Goal: Participate in discussion: Engage in conversation with other users on a specific topic

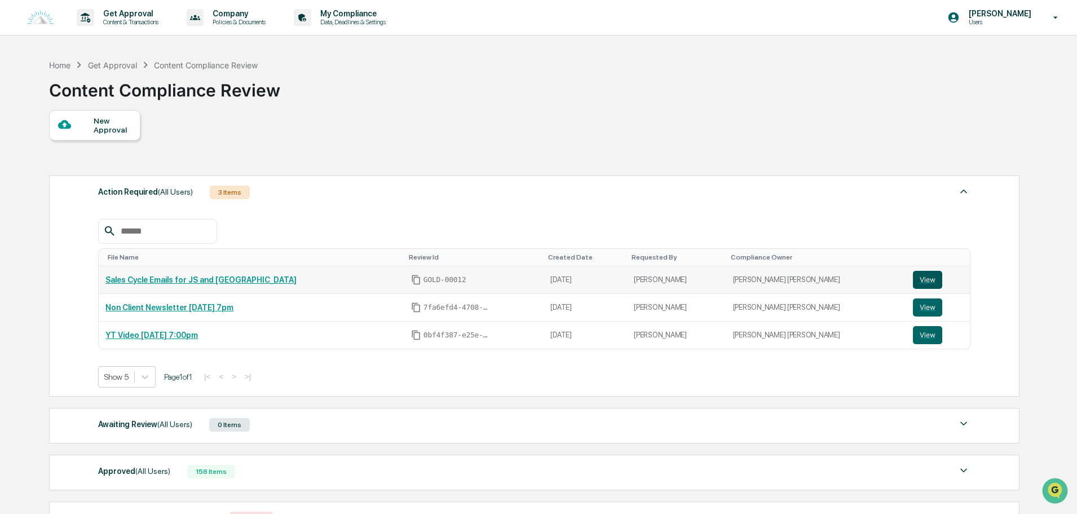
click at [913, 278] on button "View" at bounding box center [927, 280] width 29 height 18
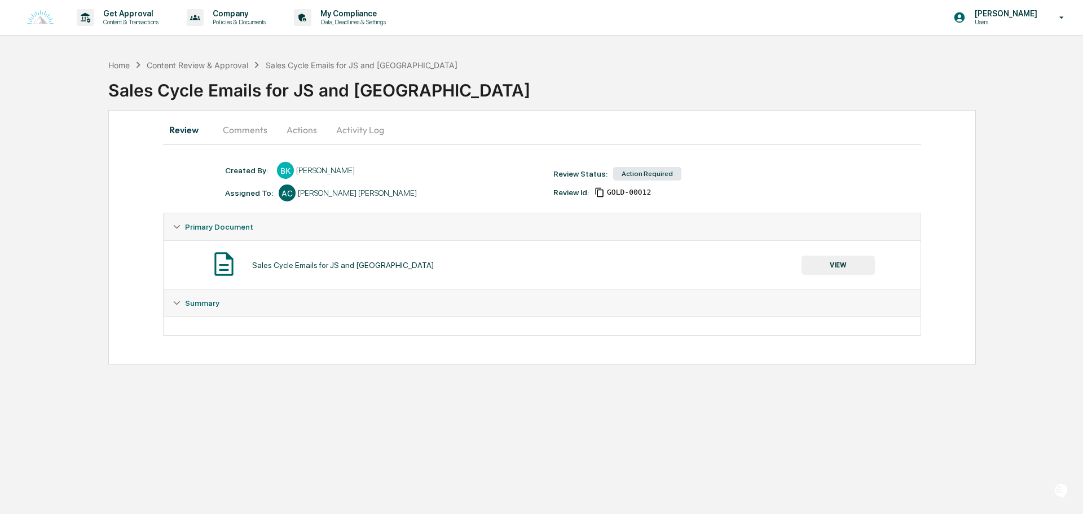
click at [250, 125] on button "Comments" at bounding box center [245, 129] width 63 height 27
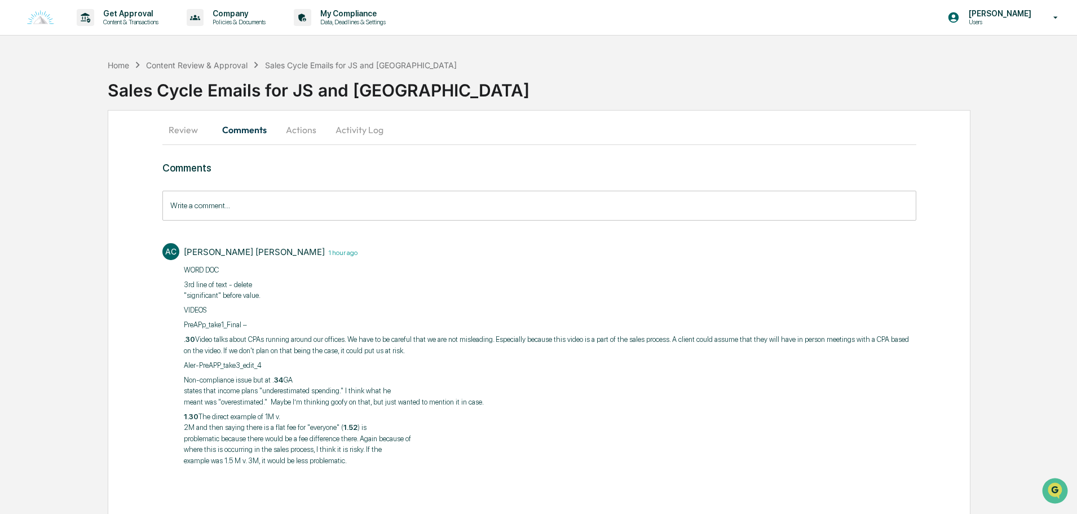
scroll to position [2, 0]
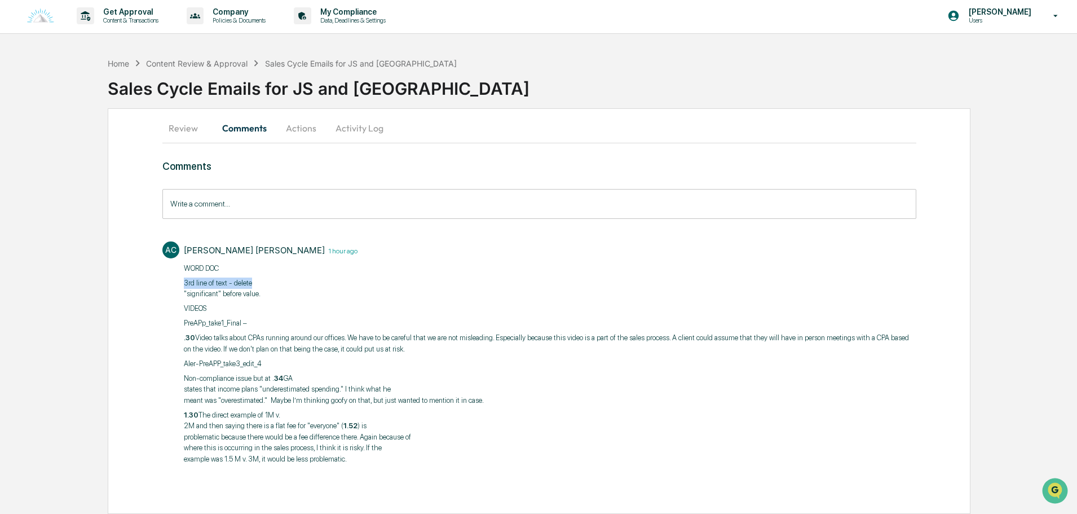
drag, startPoint x: 263, startPoint y: 282, endPoint x: 174, endPoint y: 282, distance: 89.7
click at [174, 282] on div "AC [PERSON_NAME] [PERSON_NAME] 1 hour ago ​WORD DOC 3rd line of text - delete "…" at bounding box center [539, 352] width 754 height 232
click at [257, 294] on p "3rd line of text - delete "significant" before value." at bounding box center [550, 288] width 732 height 22
drag, startPoint x: 272, startPoint y: 292, endPoint x: 219, endPoint y: 288, distance: 53.1
click at [219, 288] on p "3rd line of text - delete "significant" before value." at bounding box center [550, 288] width 732 height 22
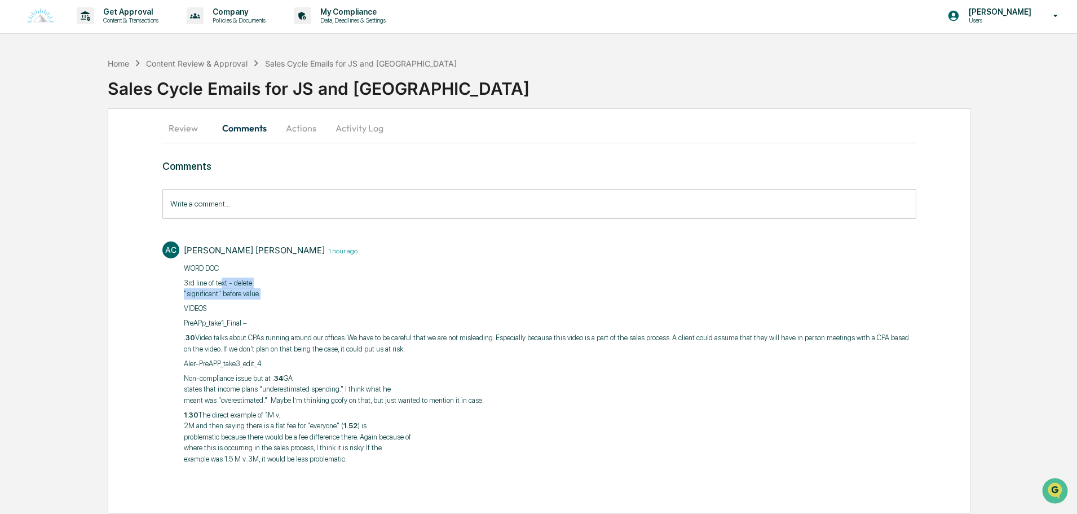
click at [259, 280] on p "3rd line of text - delete "significant" before value." at bounding box center [550, 288] width 732 height 22
drag, startPoint x: 255, startPoint y: 281, endPoint x: 183, endPoint y: 282, distance: 72.2
click at [184, 282] on p "3rd line of text - delete "significant" before value." at bounding box center [550, 288] width 732 height 22
copy p "3rd line of text - delete"
drag, startPoint x: 254, startPoint y: 323, endPoint x: 162, endPoint y: 323, distance: 91.9
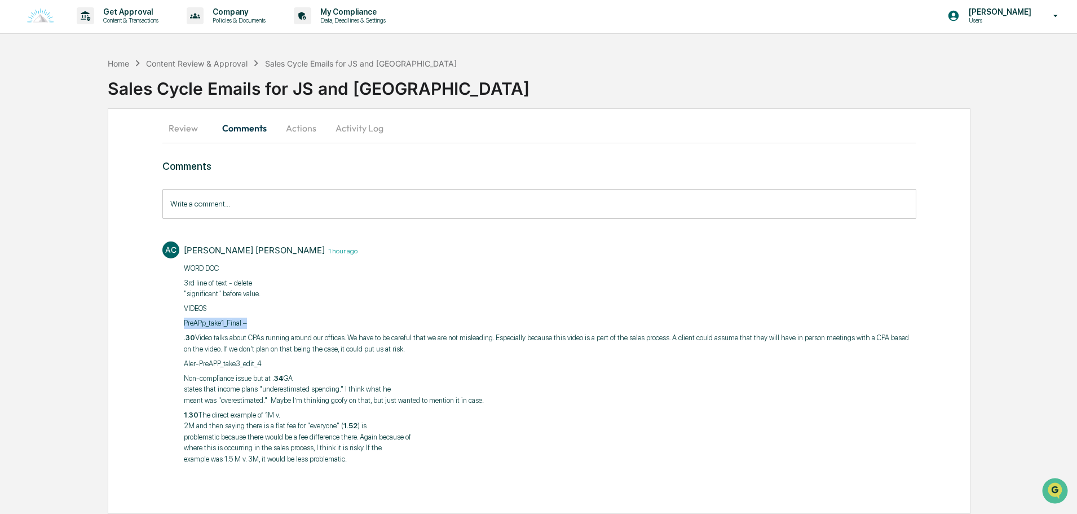
click at [162, 323] on div "AC [PERSON_NAME] [PERSON_NAME] 1 hour ago ​WORD DOC 3rd line of text - delete "…" at bounding box center [539, 352] width 754 height 232
copy p "PreAPp_take1_Final –"
drag, startPoint x: 399, startPoint y: 347, endPoint x: 184, endPoint y: 332, distance: 215.9
click at [184, 332] on p ".30 Video talks about CPAs running around our offices. We have to be careful th…" at bounding box center [550, 343] width 732 height 22
copy p ".30 Video talks about CPAs running around our offices. We have to be careful th…"
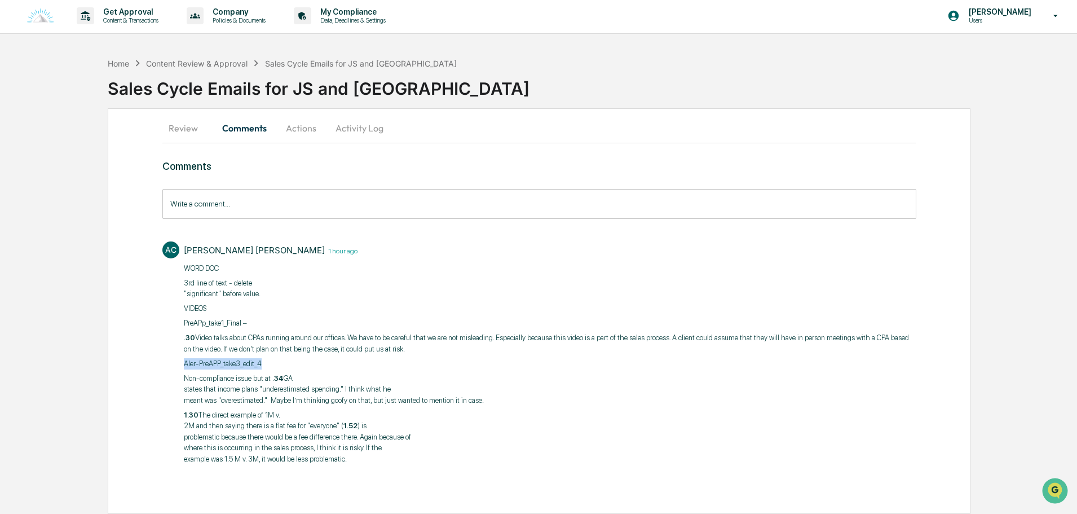
drag, startPoint x: 267, startPoint y: 361, endPoint x: 180, endPoint y: 364, distance: 86.3
click at [180, 364] on div "AC [PERSON_NAME] [PERSON_NAME] 1 hour ago ​WORD DOC 3rd line of text - delete "…" at bounding box center [539, 352] width 754 height 232
copy p "Aler-PreAPP_take3_edit_4"
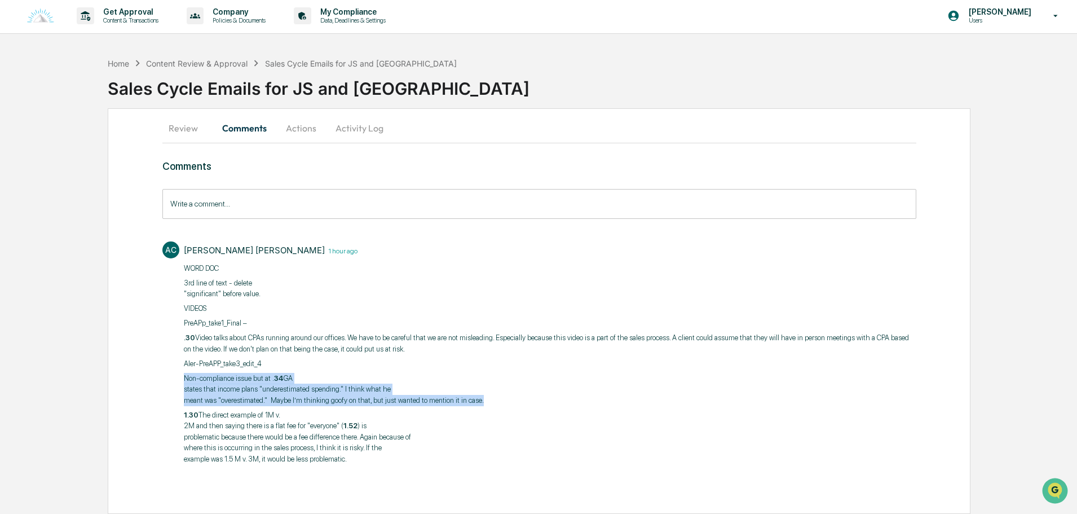
drag, startPoint x: 484, startPoint y: 400, endPoint x: 182, endPoint y: 381, distance: 302.8
click at [182, 381] on div "AC [PERSON_NAME] [PERSON_NAME] 1 hour ago ​WORD DOC 3rd line of text - delete "…" at bounding box center [539, 352] width 754 height 232
copy p "Non-compliance issue but at . 34 GA states that income plans "underestimated sp…"
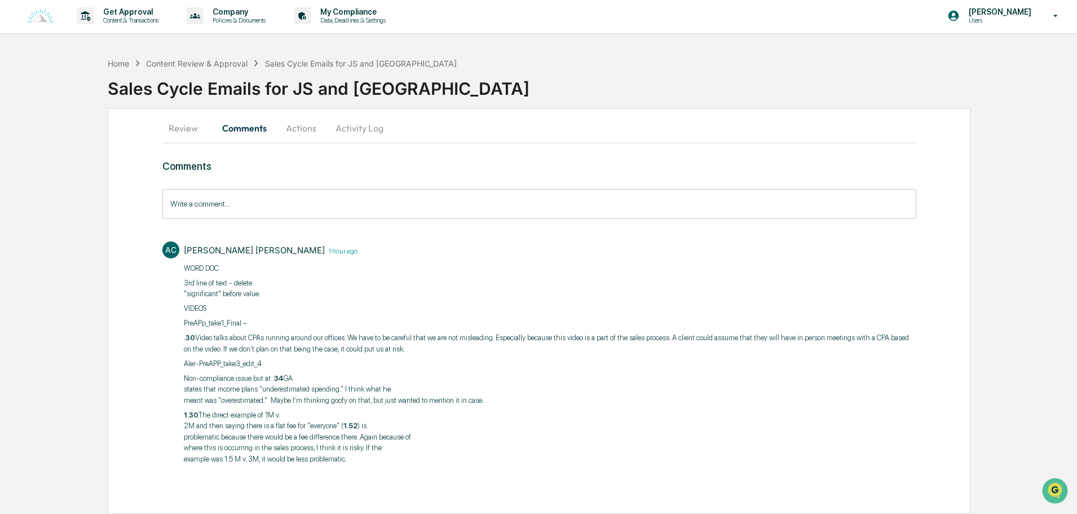
click at [298, 410] on p "1.30 The direct example of 1M v. 2M and then saying there is a flat fee for "ev…" at bounding box center [550, 436] width 732 height 55
drag, startPoint x: 284, startPoint y: 419, endPoint x: 215, endPoint y: 417, distance: 69.4
click at [215, 417] on p "1.30 The direct example of 1M v. 2M and then saying there is a flat fee for "ev…" at bounding box center [550, 436] width 732 height 55
click at [221, 436] on p "1.30 The direct example of 1M v. 2M and then saying there is a flat fee for "ev…" at bounding box center [550, 436] width 732 height 55
drag, startPoint x: 206, startPoint y: 425, endPoint x: 299, endPoint y: 425, distance: 93.0
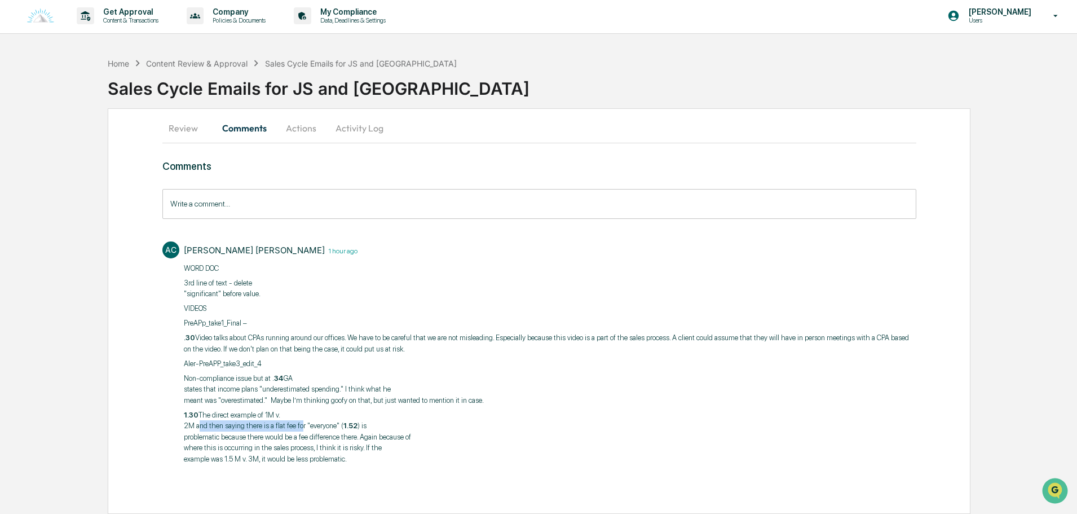
click at [299, 425] on p "1.30 The direct example of 1M v. 2M and then saying there is a flat fee for "ev…" at bounding box center [550, 436] width 732 height 55
drag, startPoint x: 337, startPoint y: 424, endPoint x: 178, endPoint y: 412, distance: 158.9
click at [178, 412] on div "AC [PERSON_NAME] [PERSON_NAME] 1 hour ago ​WORD DOC 3rd line of text - delete "…" at bounding box center [539, 352] width 754 height 232
copy p "1.30 The direct example of 1M v. 2M and then saying there is a flat fee for "ev…"
click at [361, 462] on p "1.30 The direct example of 1M v. 2M and then saying there is a flat fee for "ev…" at bounding box center [550, 436] width 732 height 55
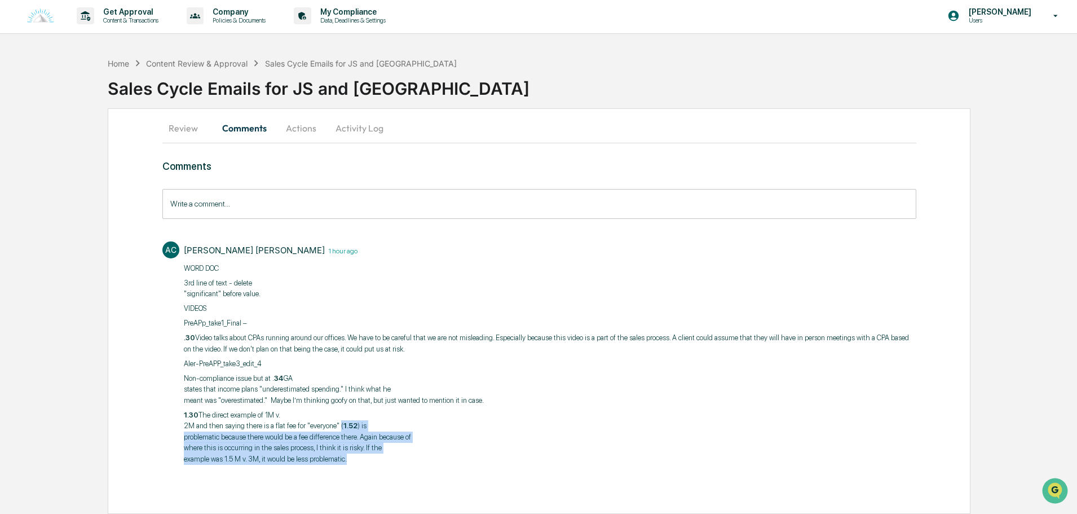
drag, startPoint x: 316, startPoint y: 455, endPoint x: 337, endPoint y: 428, distance: 34.5
click at [337, 428] on p "1.30 The direct example of 1M v. 2M and then saying there is a flat fee for "ev…" at bounding box center [550, 436] width 732 height 55
click at [233, 441] on p "1.30 The direct example of 1M v. 2M and then saying there is a flat fee for "ev…" at bounding box center [550, 436] width 732 height 55
drag, startPoint x: 355, startPoint y: 459, endPoint x: 183, endPoint y: 417, distance: 177.5
click at [183, 417] on div "AC [PERSON_NAME] [PERSON_NAME] 1 hour ago ​WORD DOC 3rd line of text - delete "…" at bounding box center [539, 352] width 754 height 232
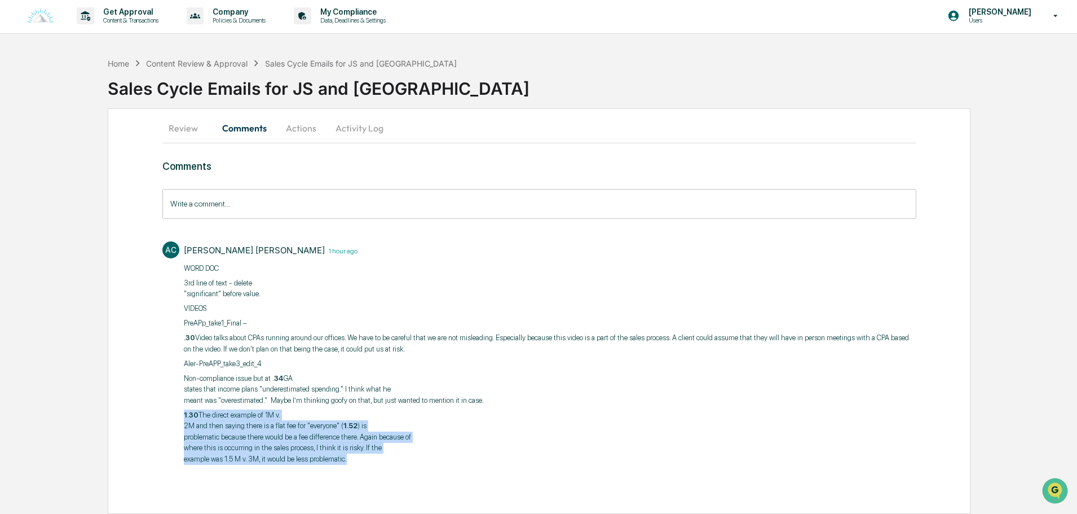
copy p "1.30 The direct example of 1M v. 2M and then saying there is a flat fee for "ev…"
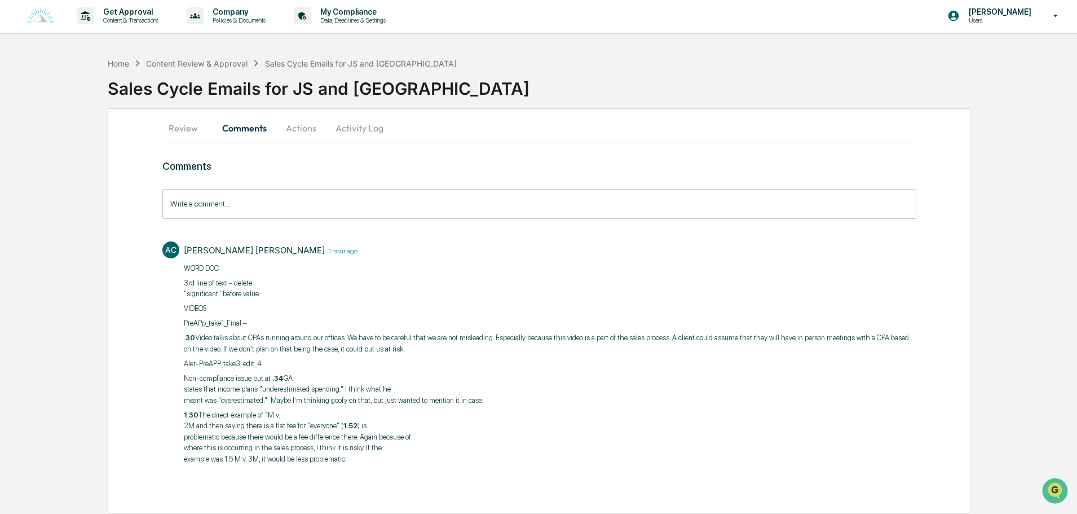
click at [231, 294] on p "3rd line of text - delete "significant" before value." at bounding box center [550, 288] width 732 height 22
click at [300, 134] on button "Actions" at bounding box center [301, 127] width 51 height 27
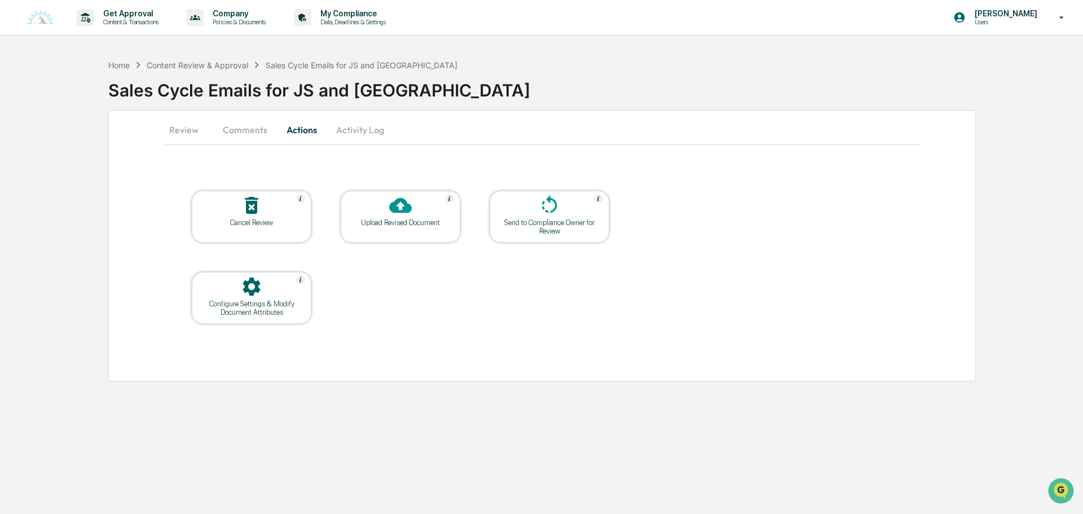
click at [193, 136] on button "Review" at bounding box center [188, 129] width 51 height 27
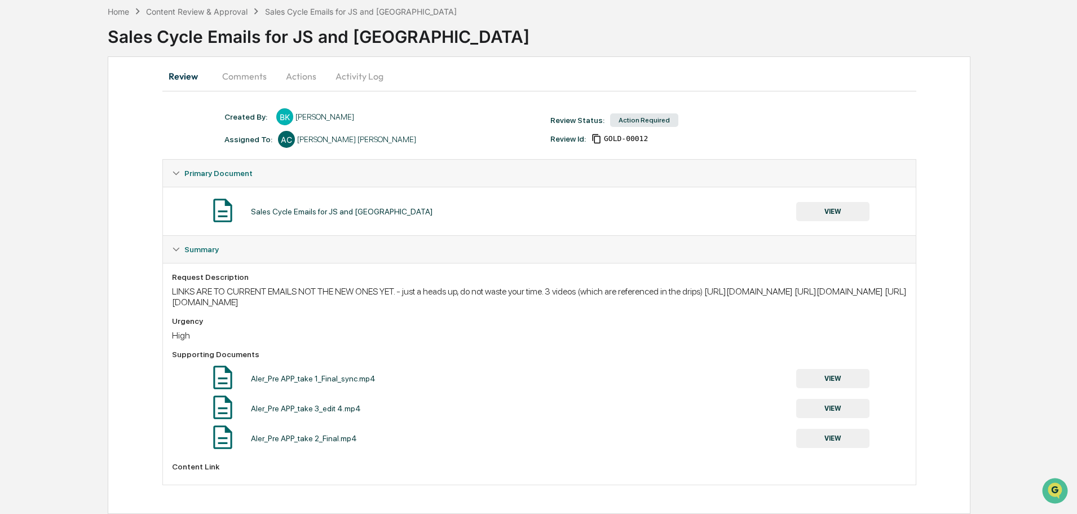
scroll to position [75, 0]
click at [859, 410] on button "VIEW" at bounding box center [832, 408] width 73 height 19
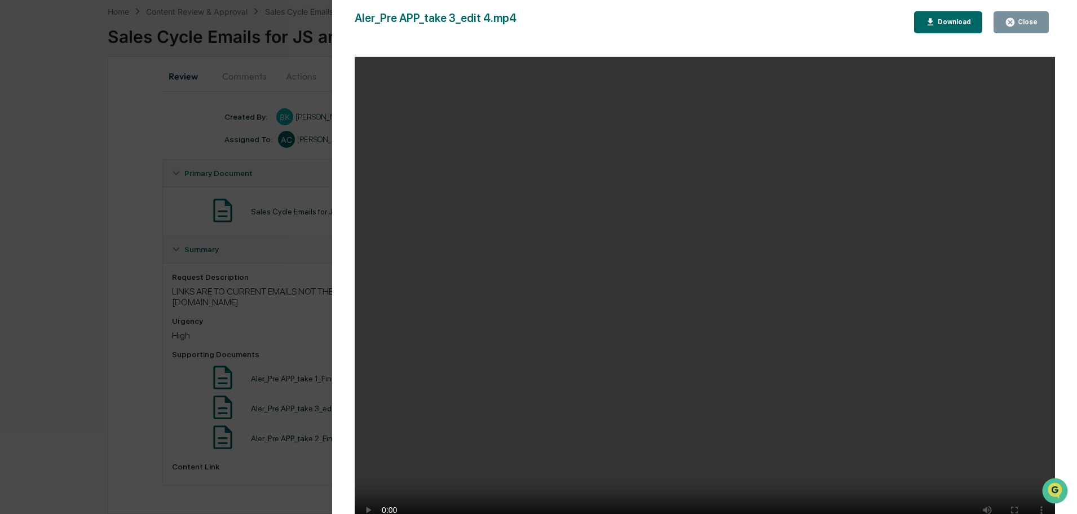
click at [785, 493] on video "Your browser does not support the video tag." at bounding box center [705, 297] width 700 height 480
click at [857, 494] on video "Your browser does not support the video tag." at bounding box center [705, 297] width 700 height 480
click at [609, 490] on video "Your browser does not support the video tag." at bounding box center [705, 297] width 700 height 480
click at [1021, 26] on div "Close" at bounding box center [1027, 22] width 22 height 8
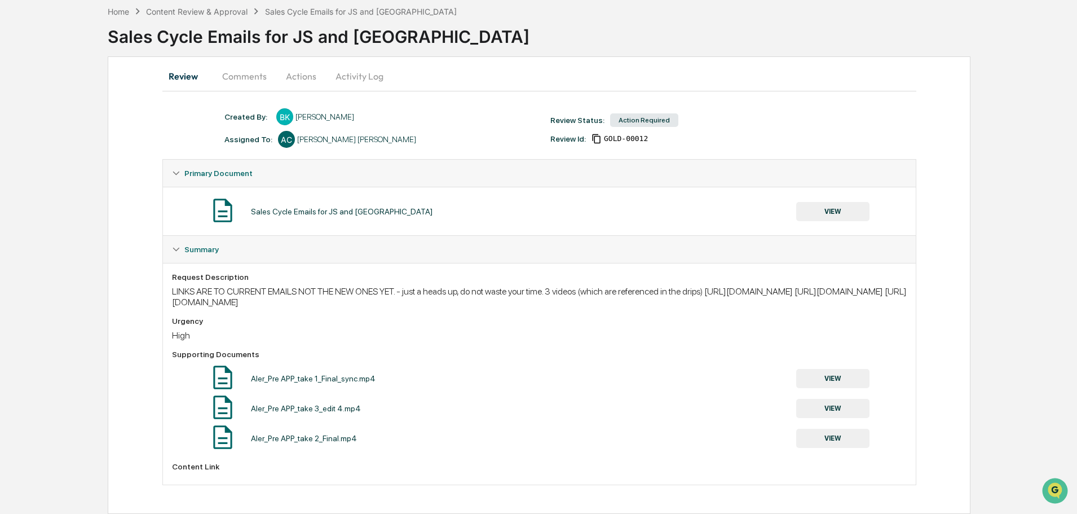
click at [226, 63] on button "Comments" at bounding box center [244, 76] width 63 height 27
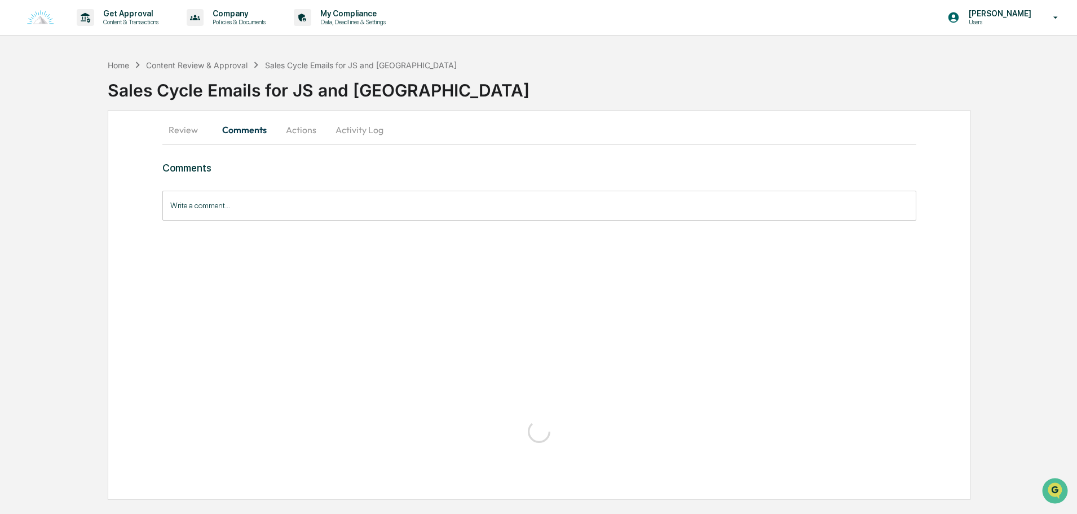
scroll to position [0, 0]
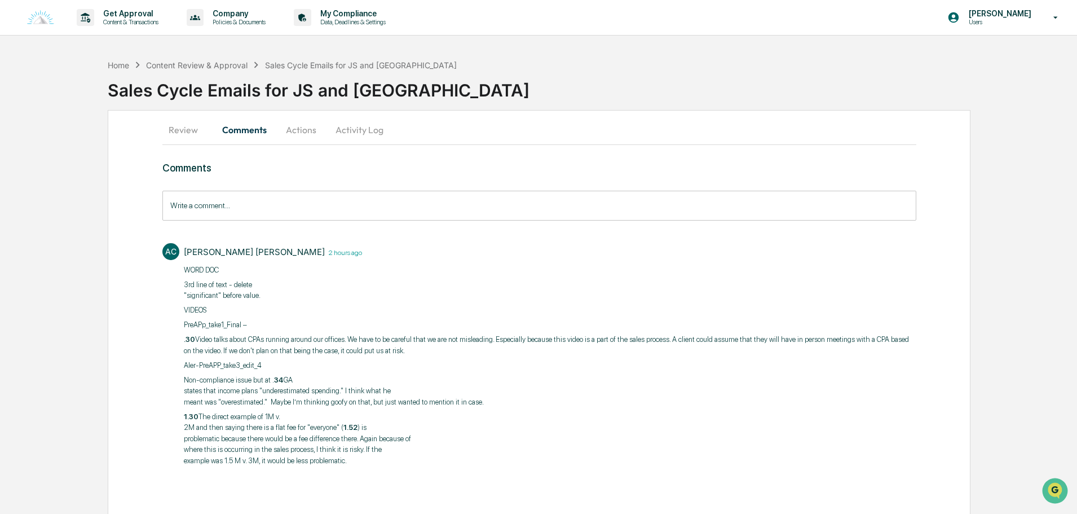
click at [230, 203] on input "Write a comment..." at bounding box center [539, 206] width 754 height 30
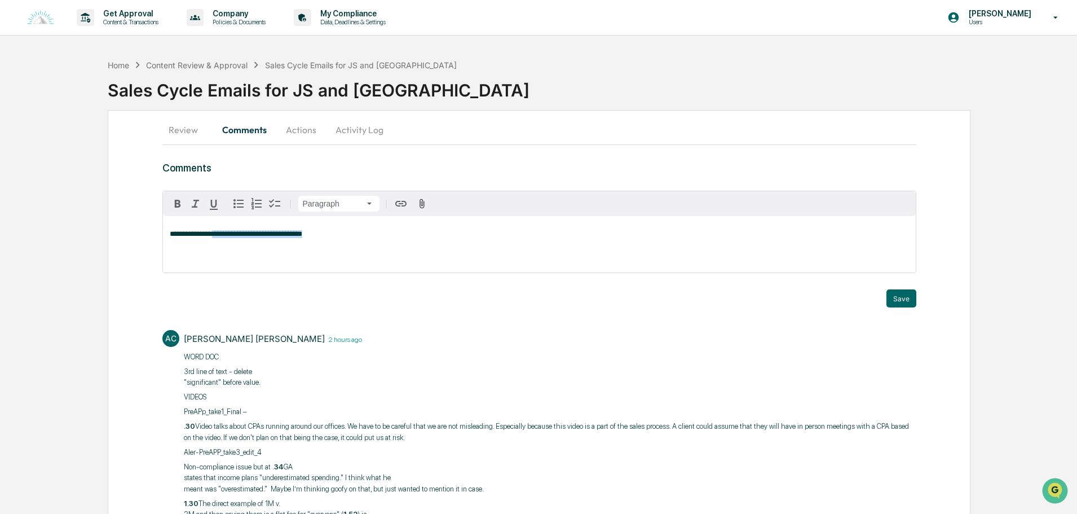
drag, startPoint x: 303, startPoint y: 233, endPoint x: 213, endPoint y: 242, distance: 91.2
click at [213, 242] on div "**********" at bounding box center [539, 244] width 753 height 56
click at [220, 234] on span "**********" at bounding box center [198, 233] width 56 height 7
click at [903, 299] on button "Save" at bounding box center [901, 298] width 30 height 18
